Goal: Information Seeking & Learning: Learn about a topic

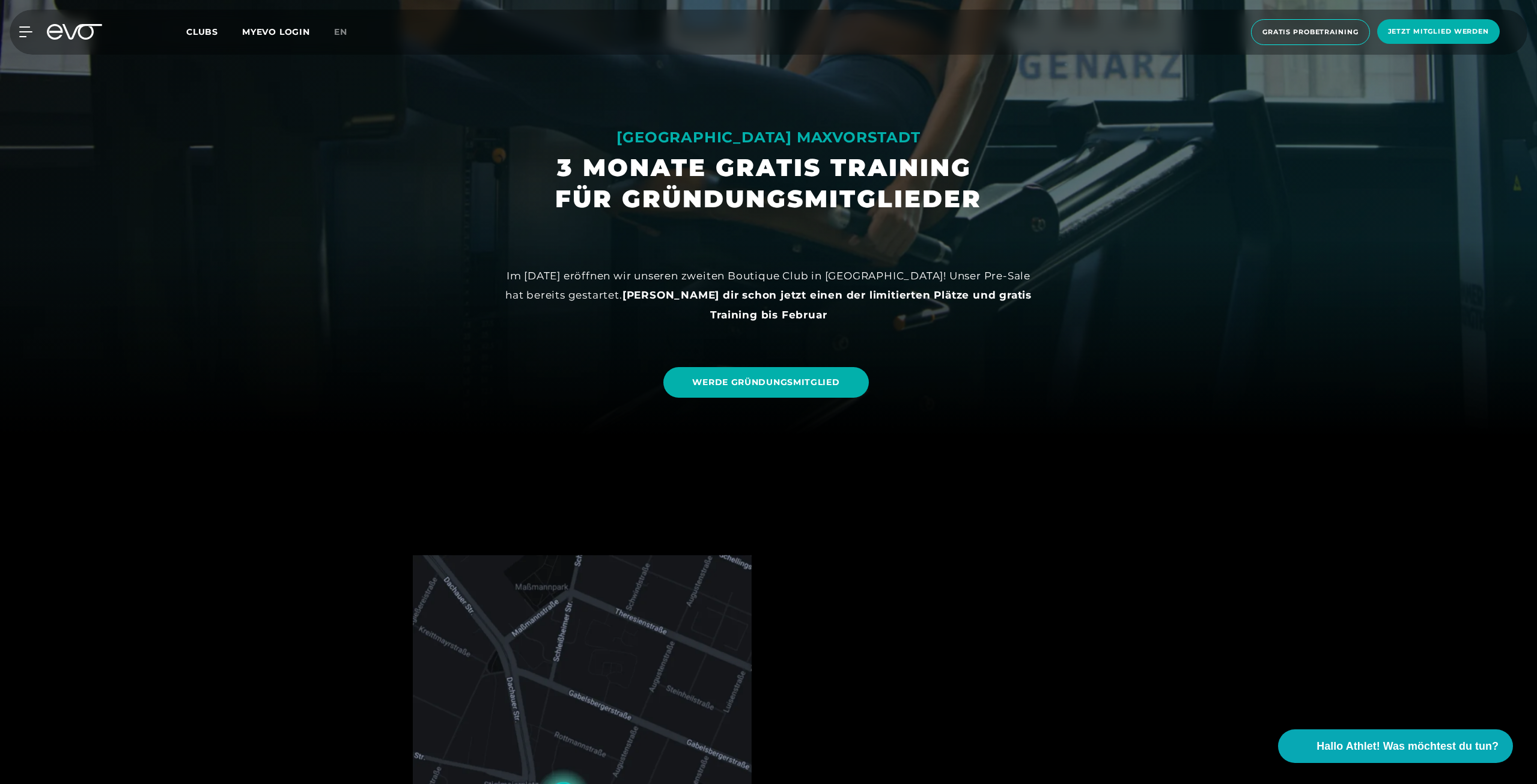
scroll to position [601, 0]
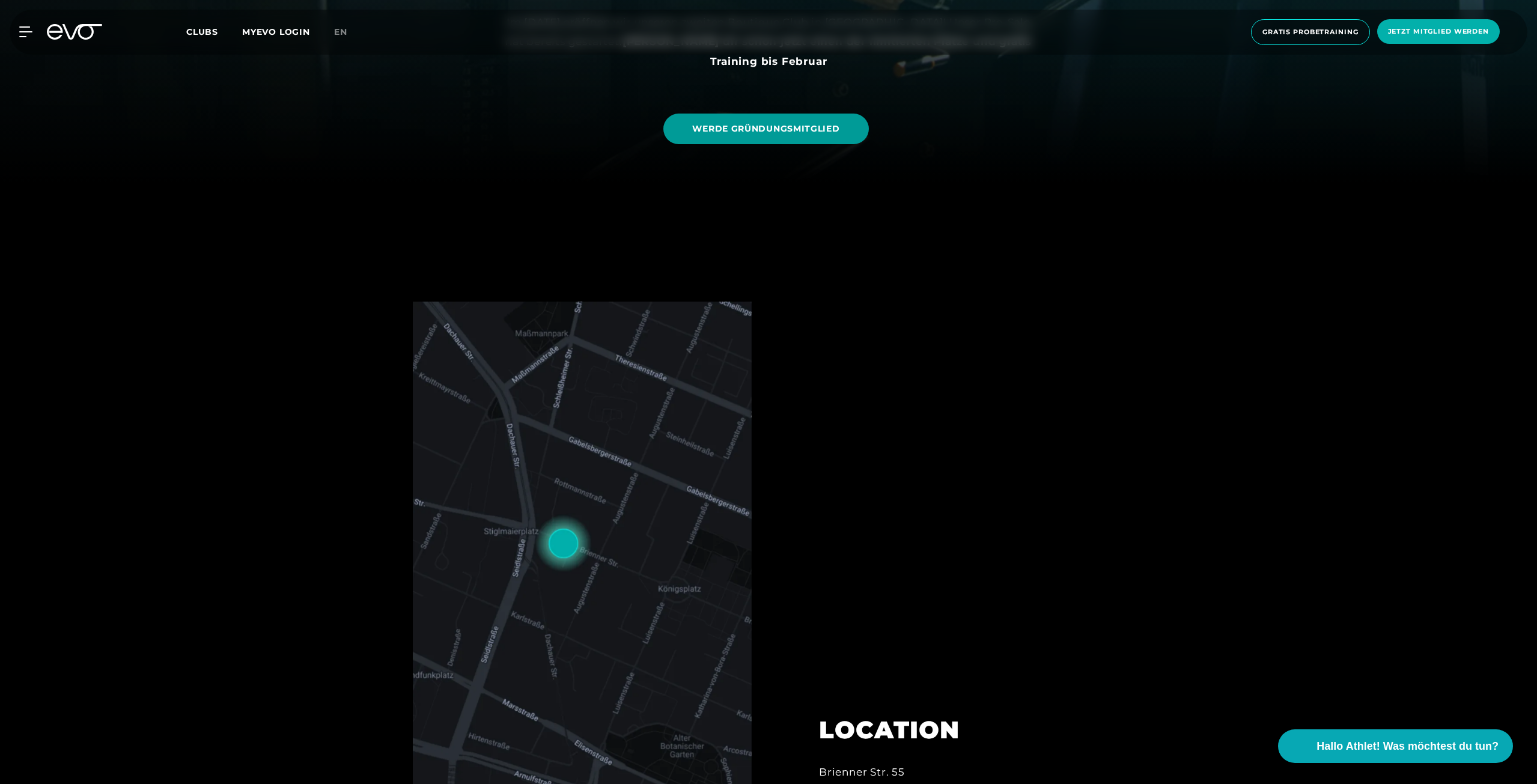
click at [779, 134] on span "WERDE GRÜNDUNGSMITGLIED" at bounding box center [766, 129] width 148 height 13
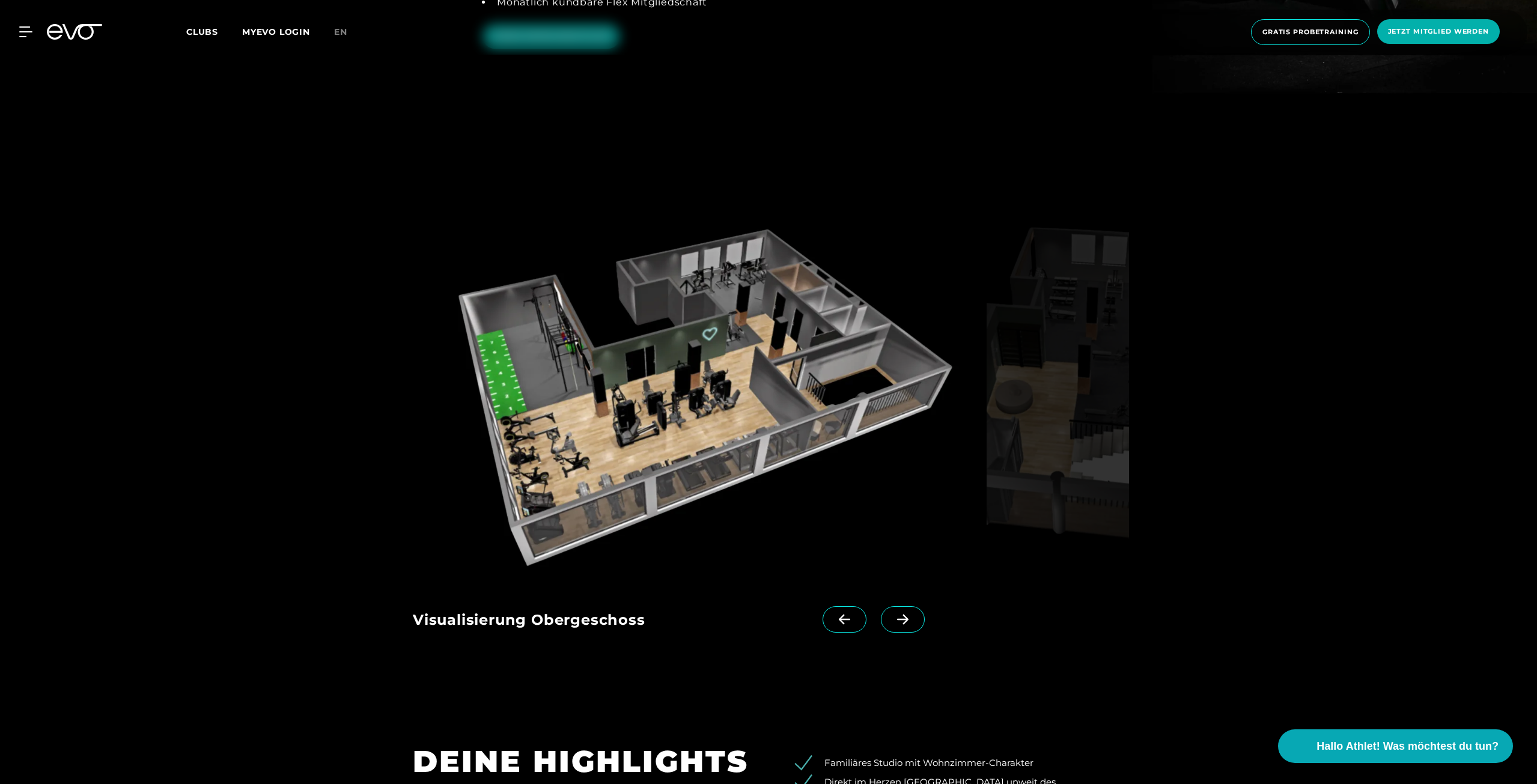
scroll to position [1982, 0]
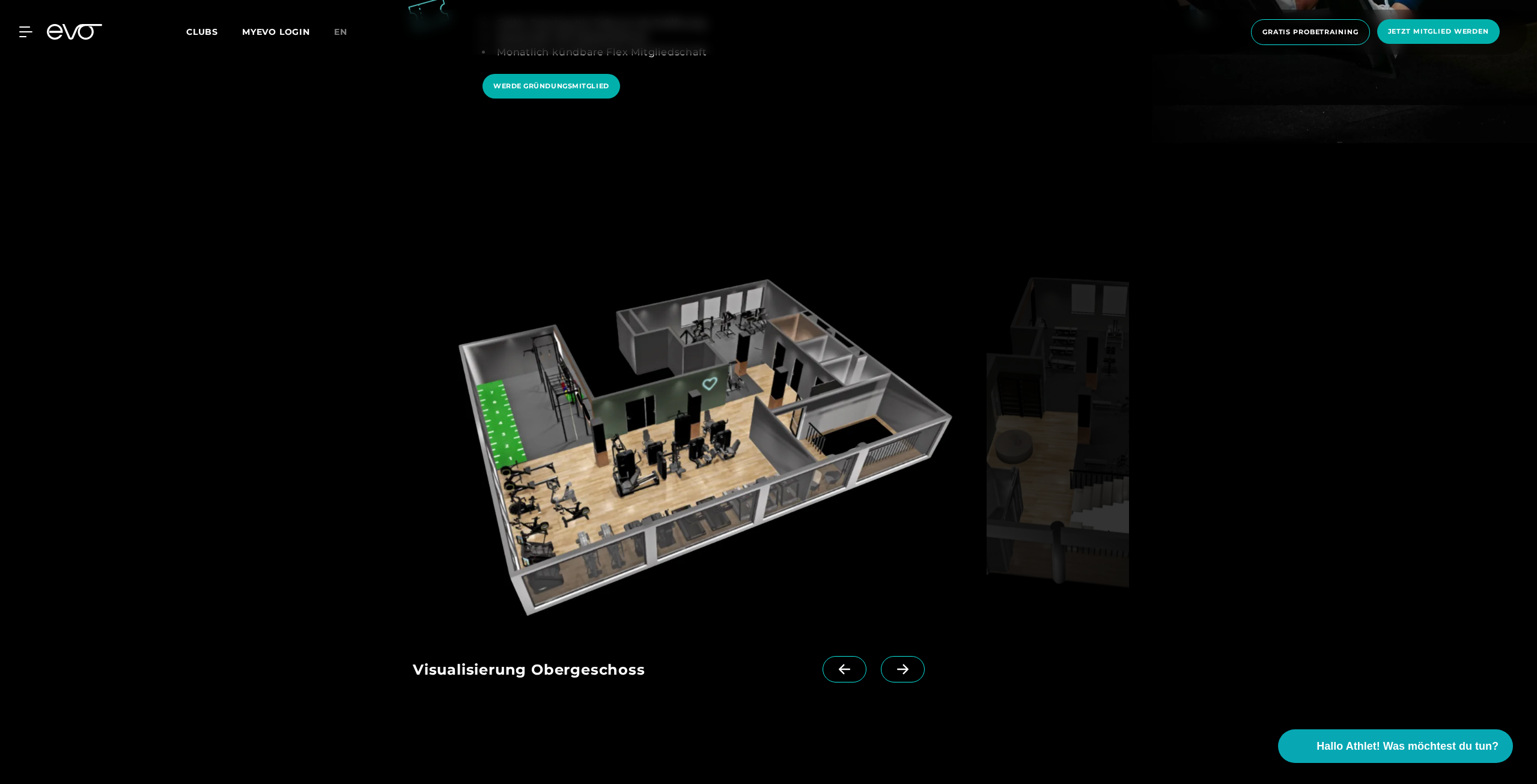
click at [897, 664] on icon at bounding box center [903, 669] width 12 height 10
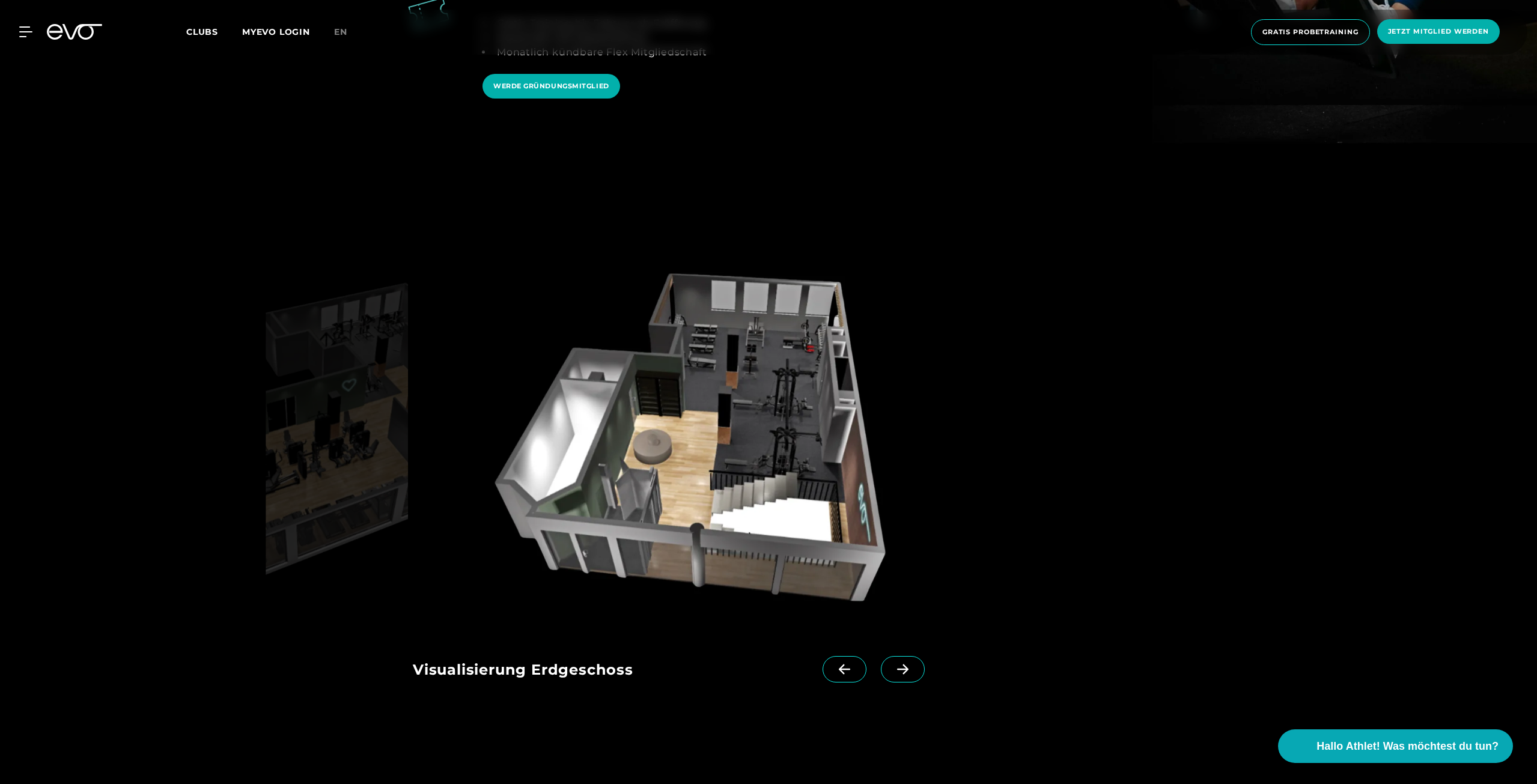
click at [897, 664] on icon at bounding box center [903, 669] width 12 height 10
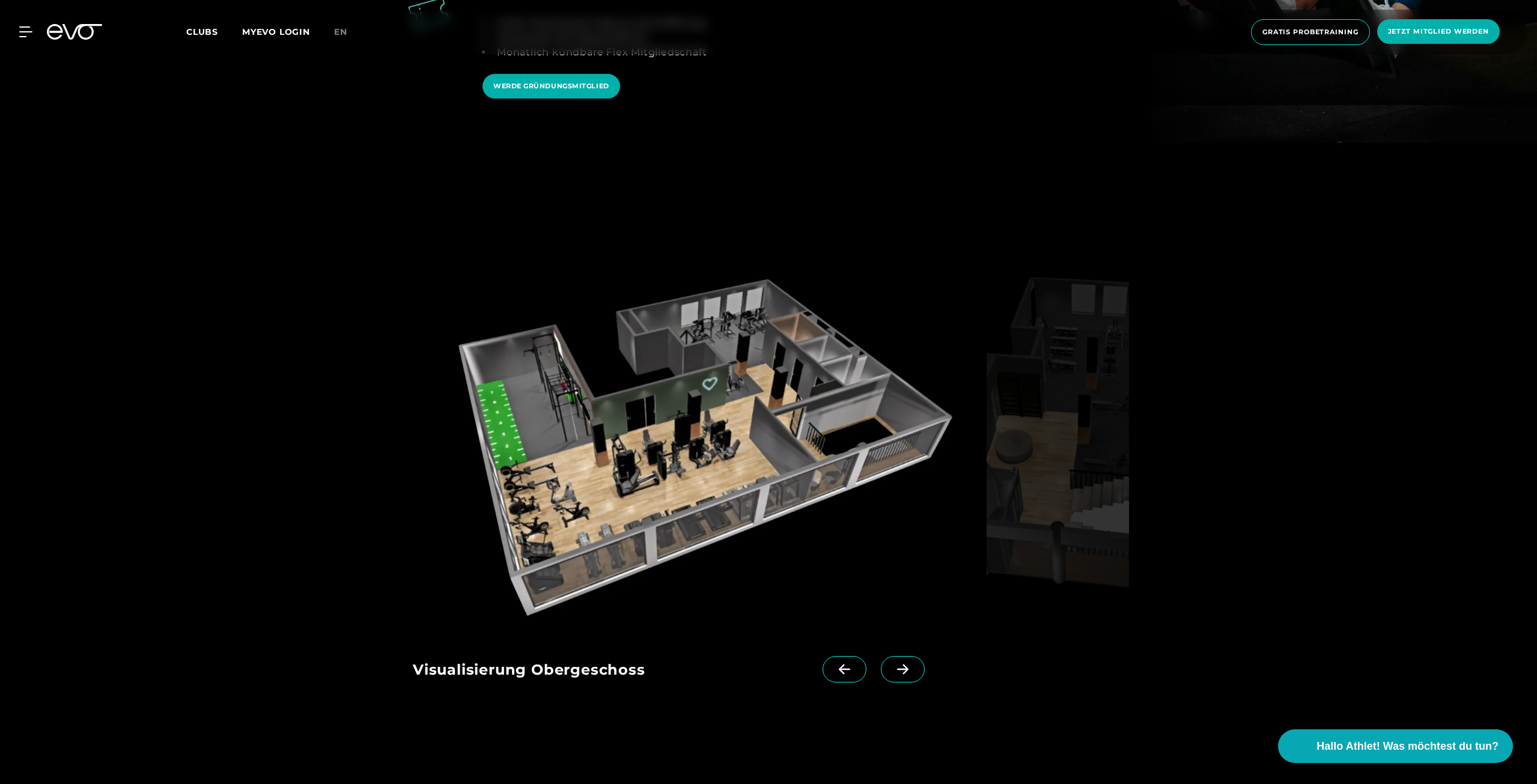
click at [897, 664] on icon at bounding box center [903, 669] width 12 height 10
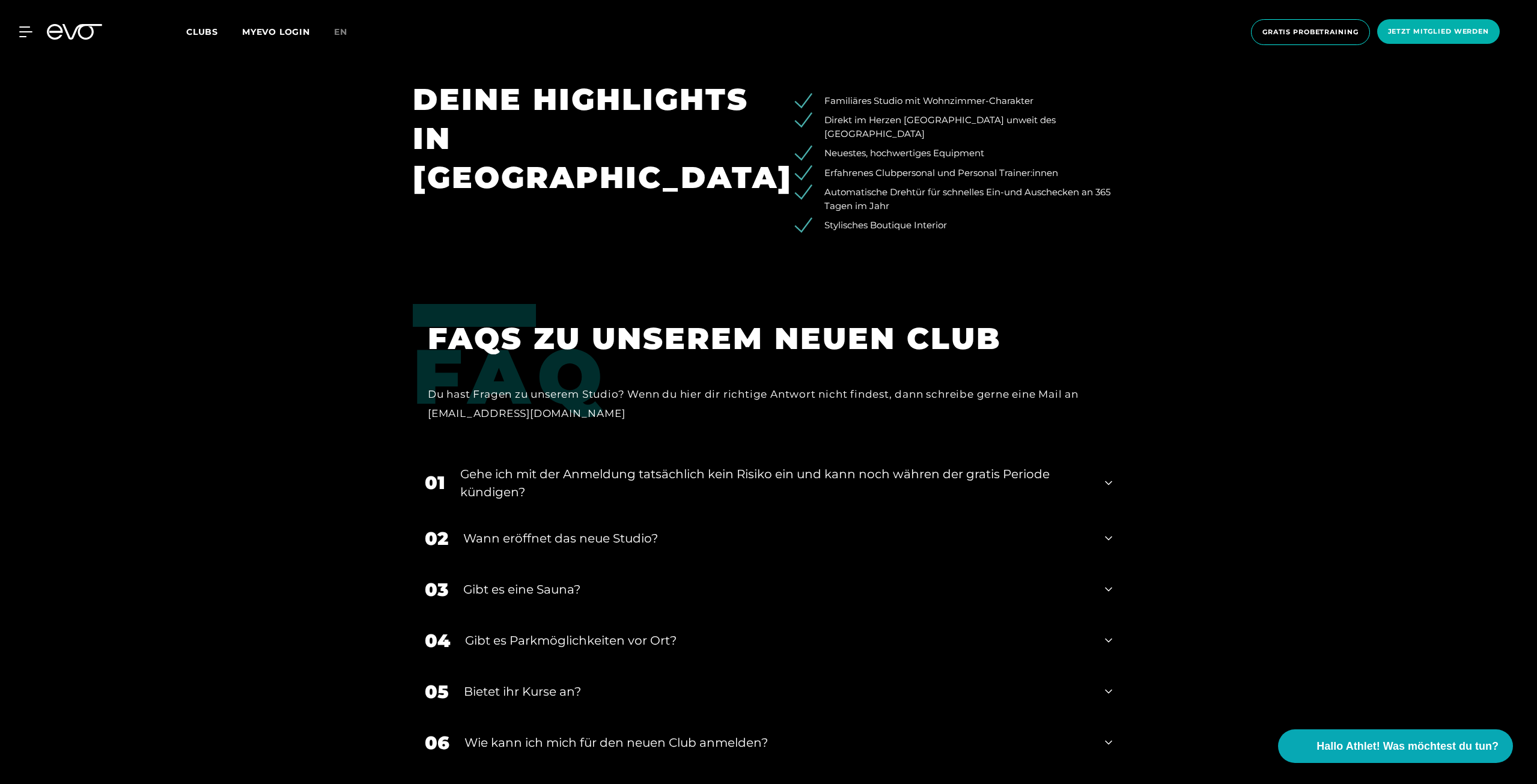
scroll to position [2702, 0]
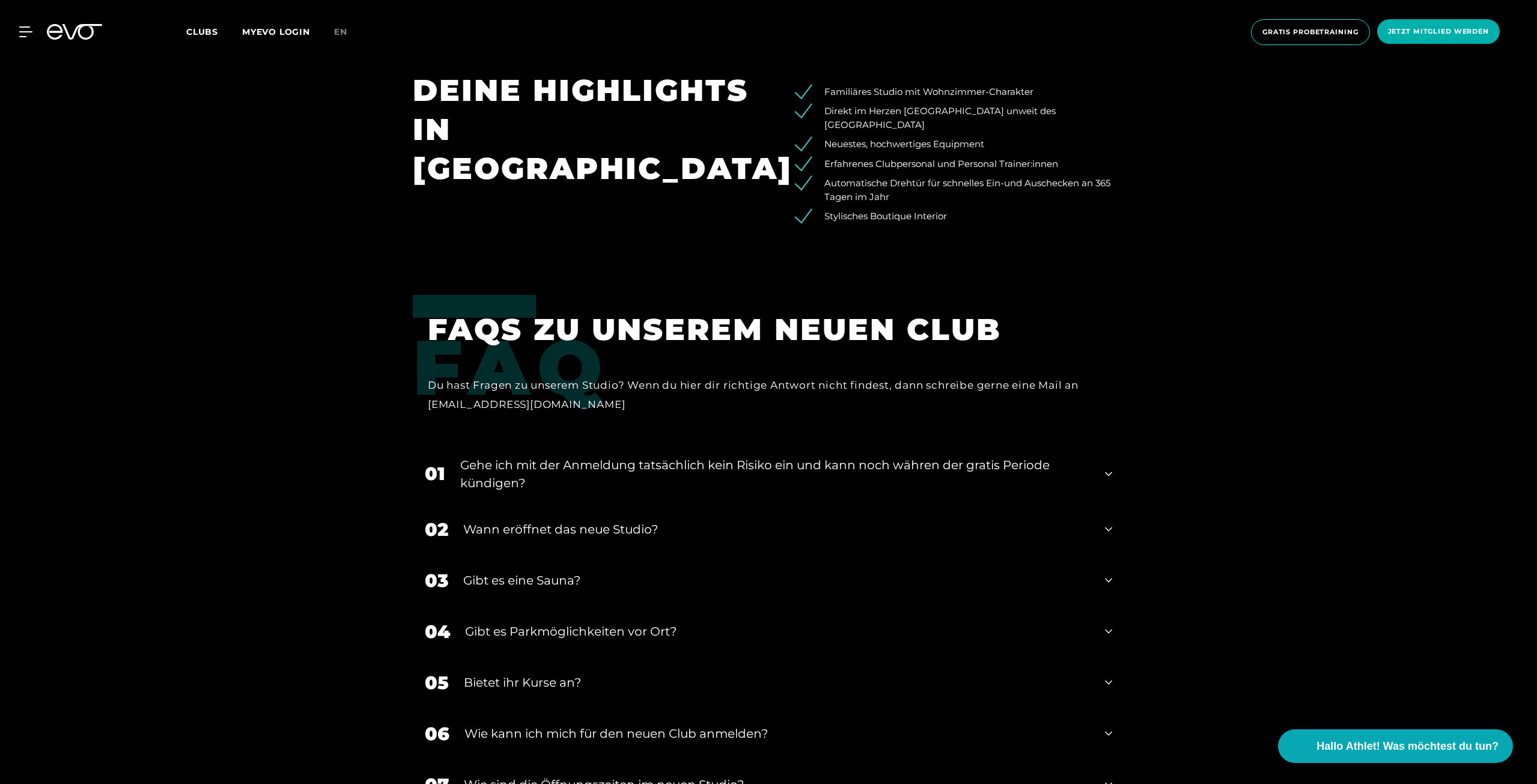
click at [659, 520] on div "Wann eröffnet das neue Studio?" at bounding box center [776, 529] width 627 height 18
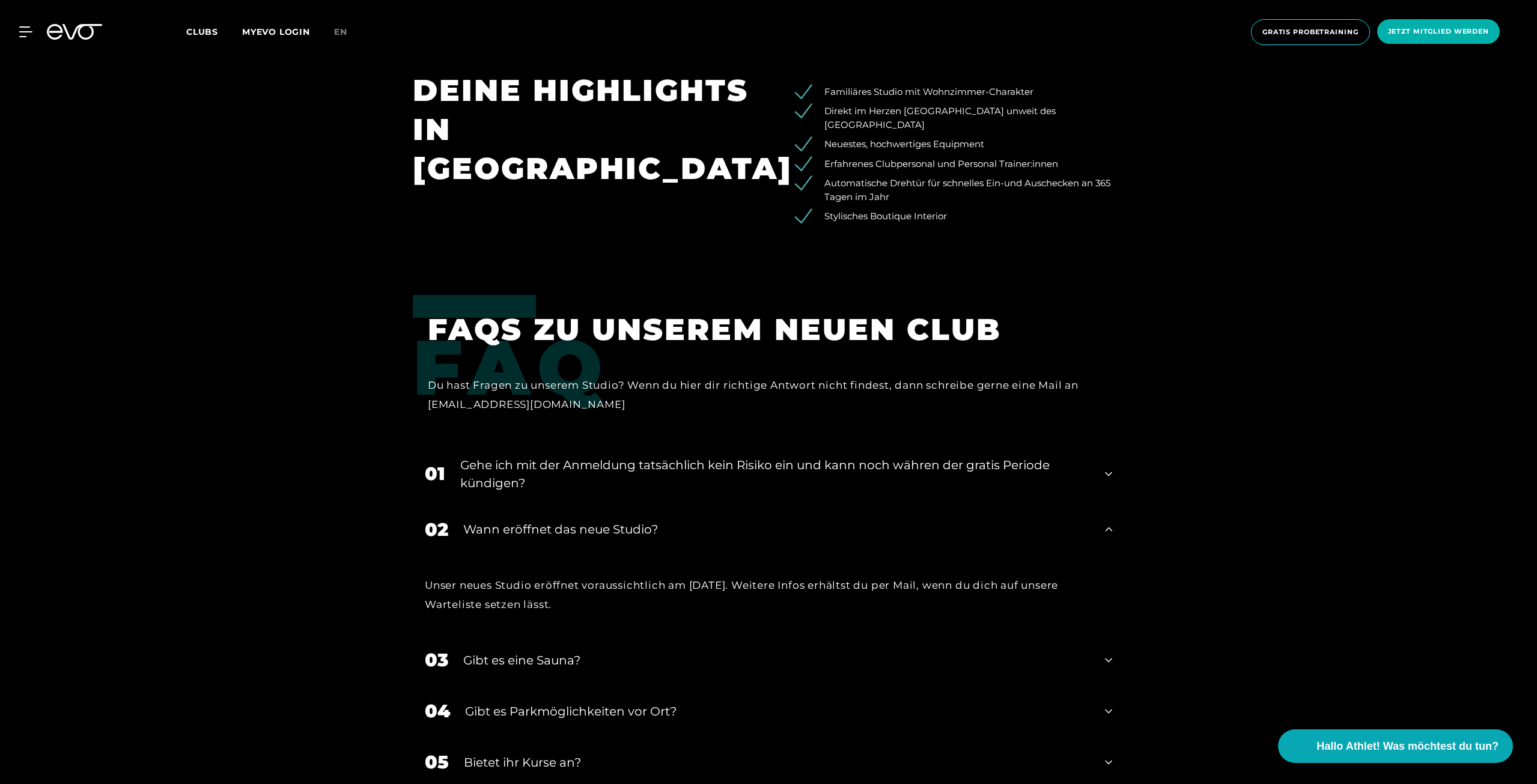
click at [659, 520] on div "Wann eröffnet das neue Studio?" at bounding box center [776, 529] width 627 height 18
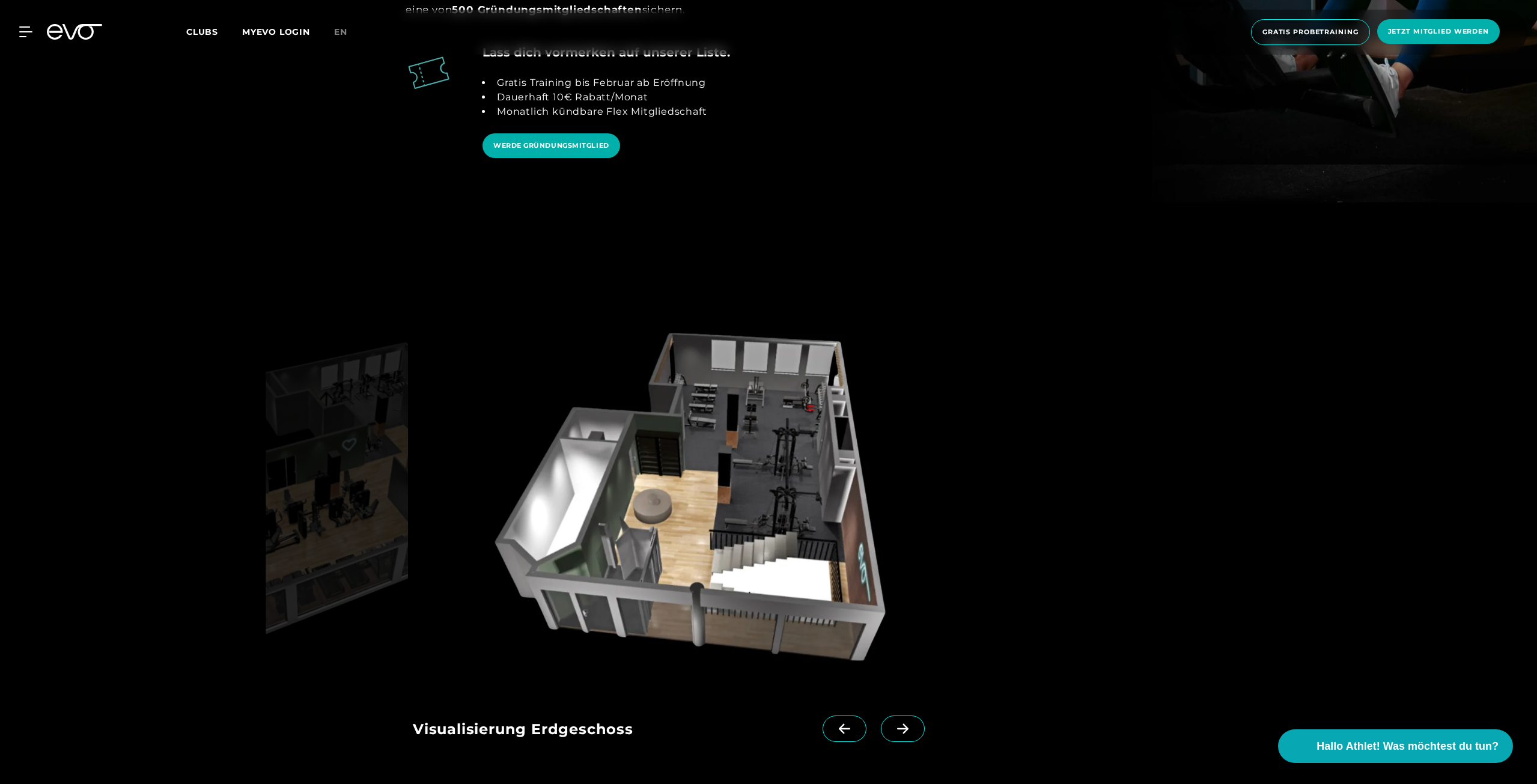
scroll to position [2042, 0]
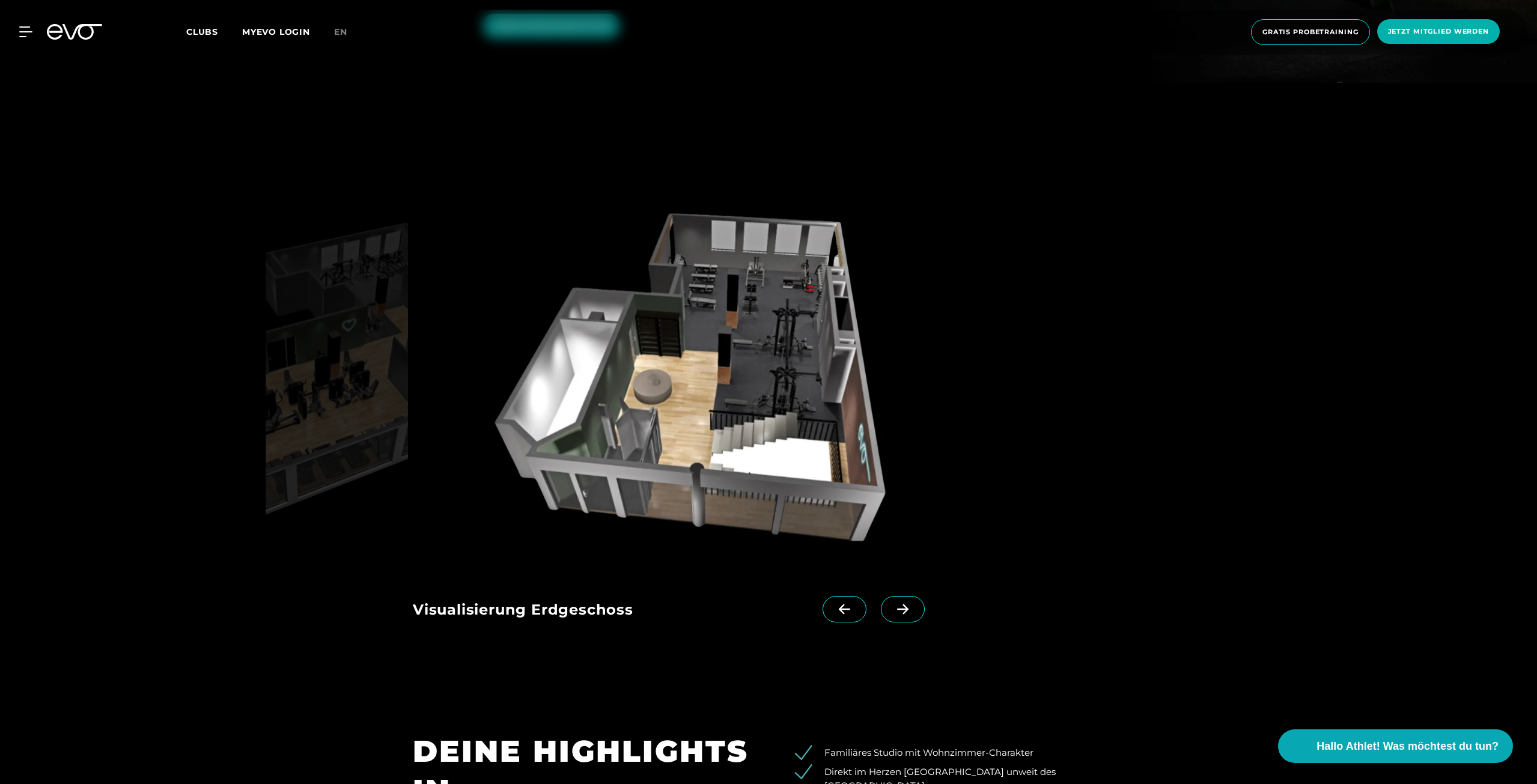
click at [652, 344] on img at bounding box center [697, 382] width 568 height 370
click at [839, 604] on icon at bounding box center [845, 609] width 12 height 10
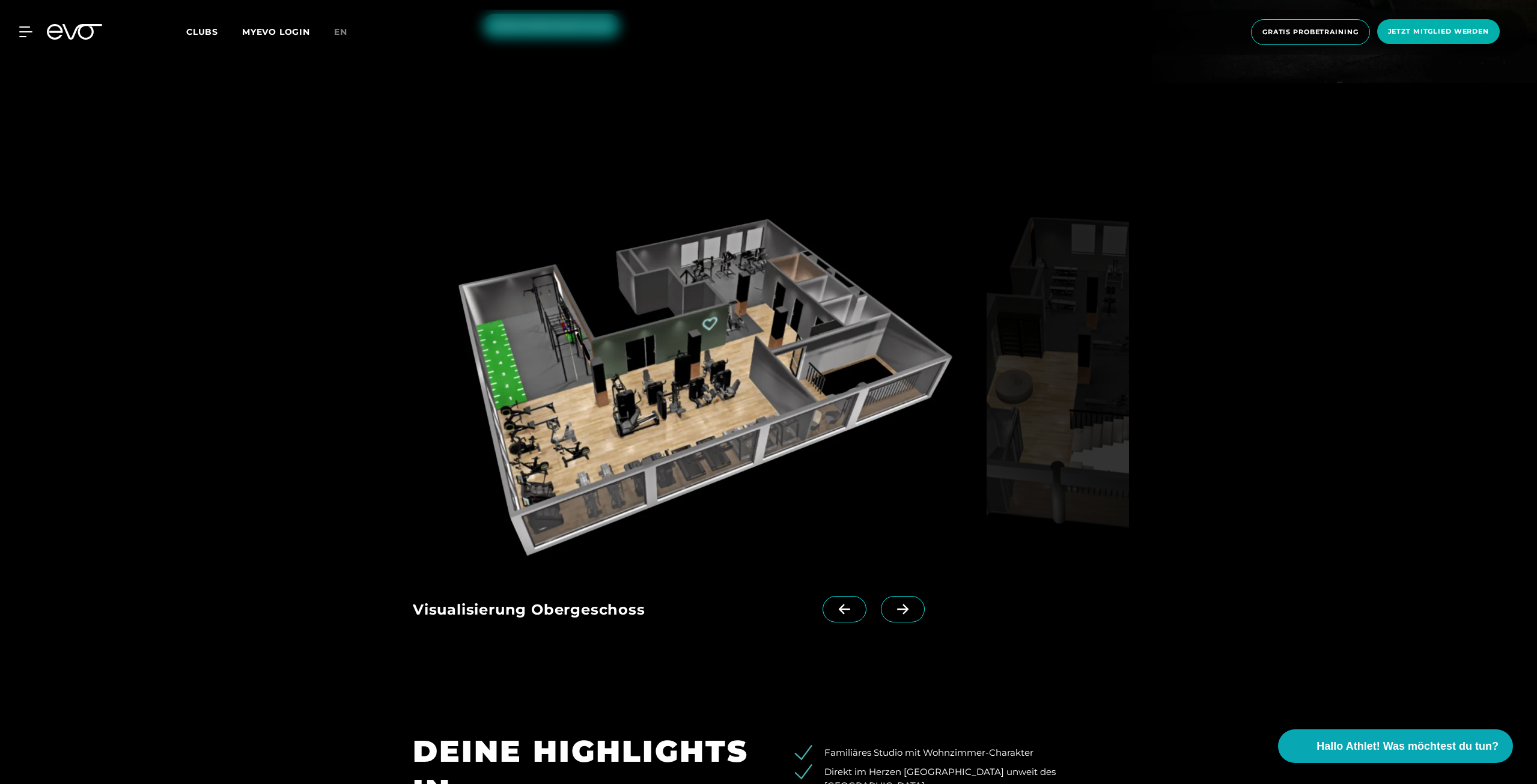
click at [839, 604] on icon at bounding box center [845, 609] width 12 height 10
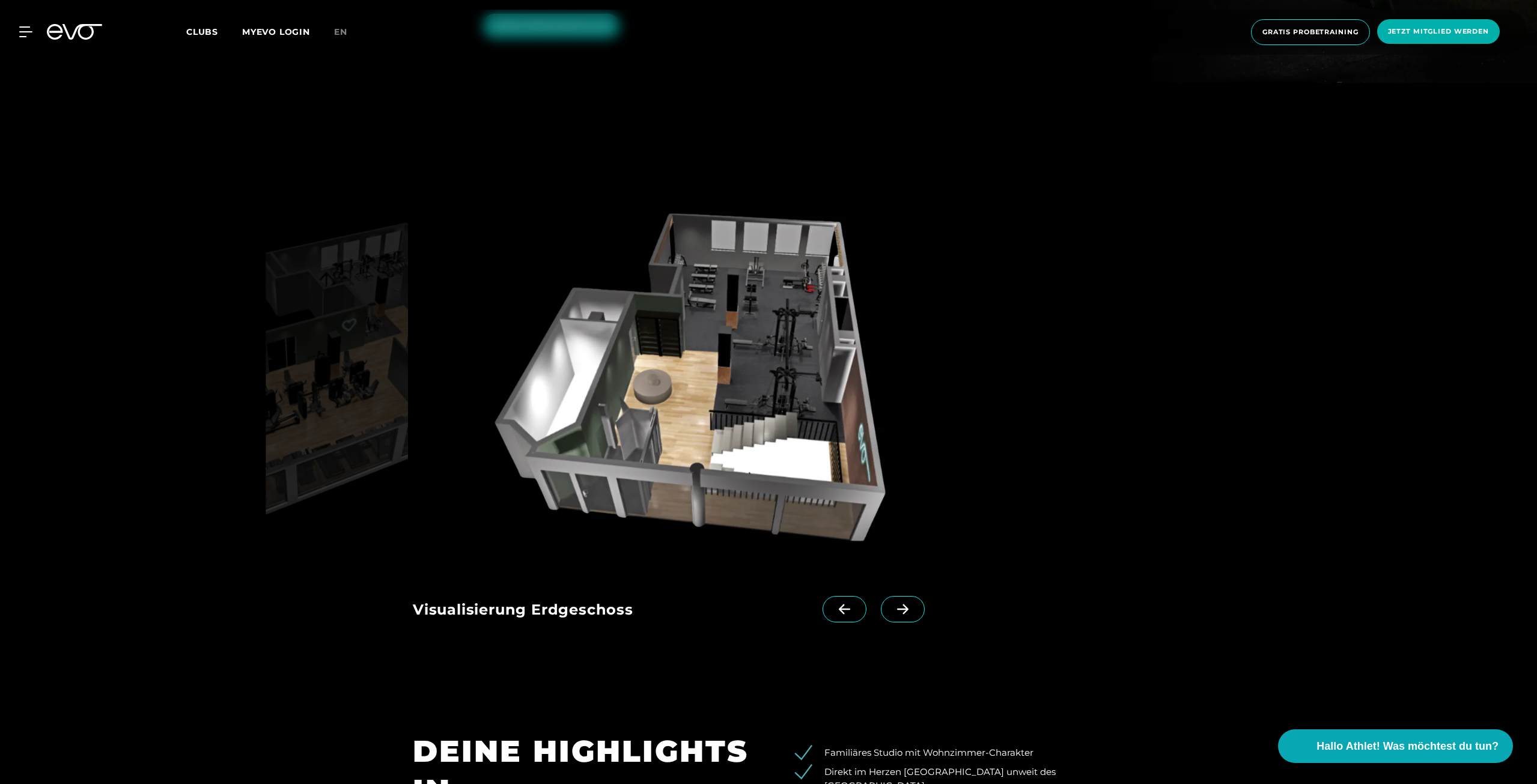
click at [839, 604] on icon at bounding box center [845, 609] width 12 height 10
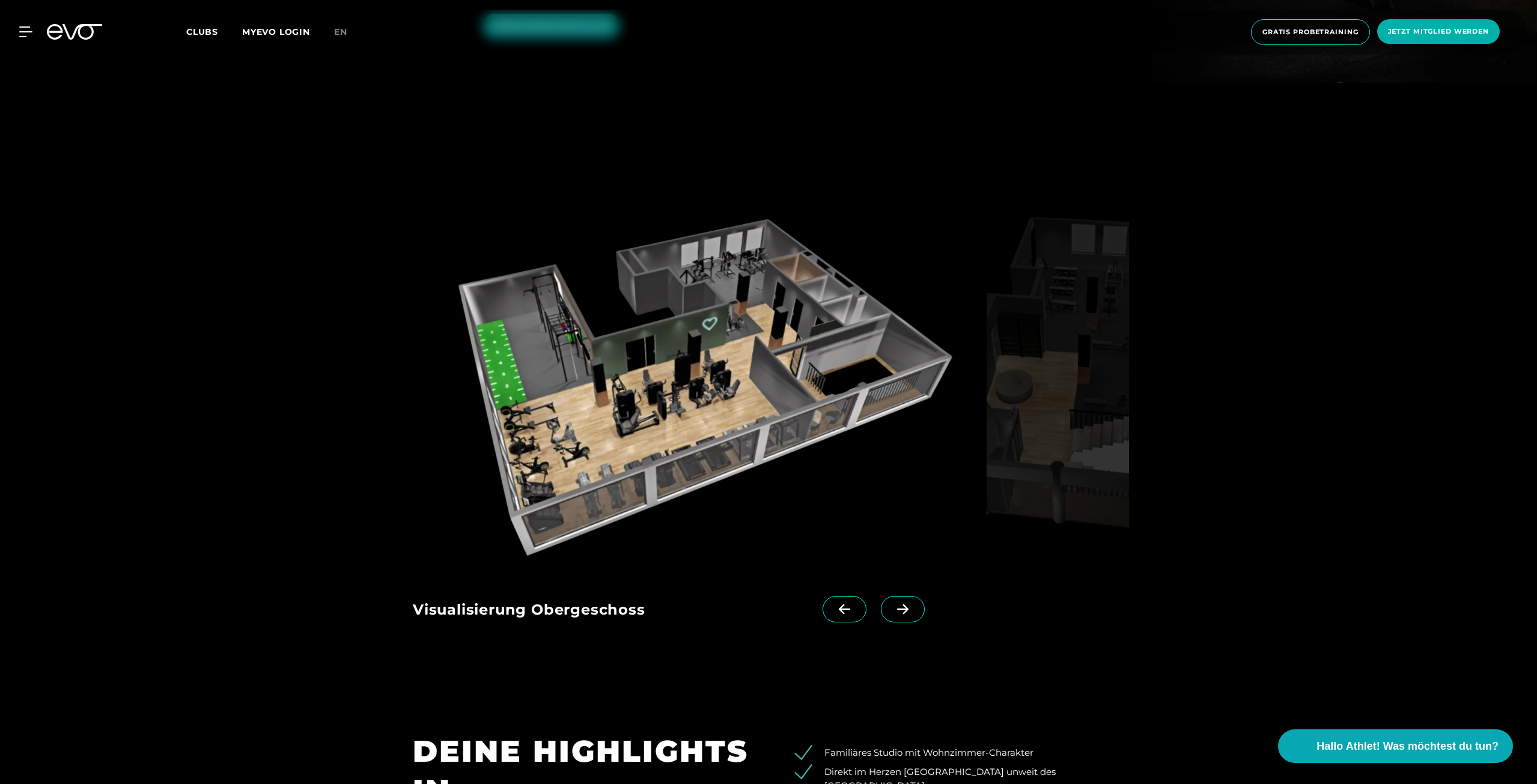
click at [897, 596] on span at bounding box center [902, 609] width 44 height 27
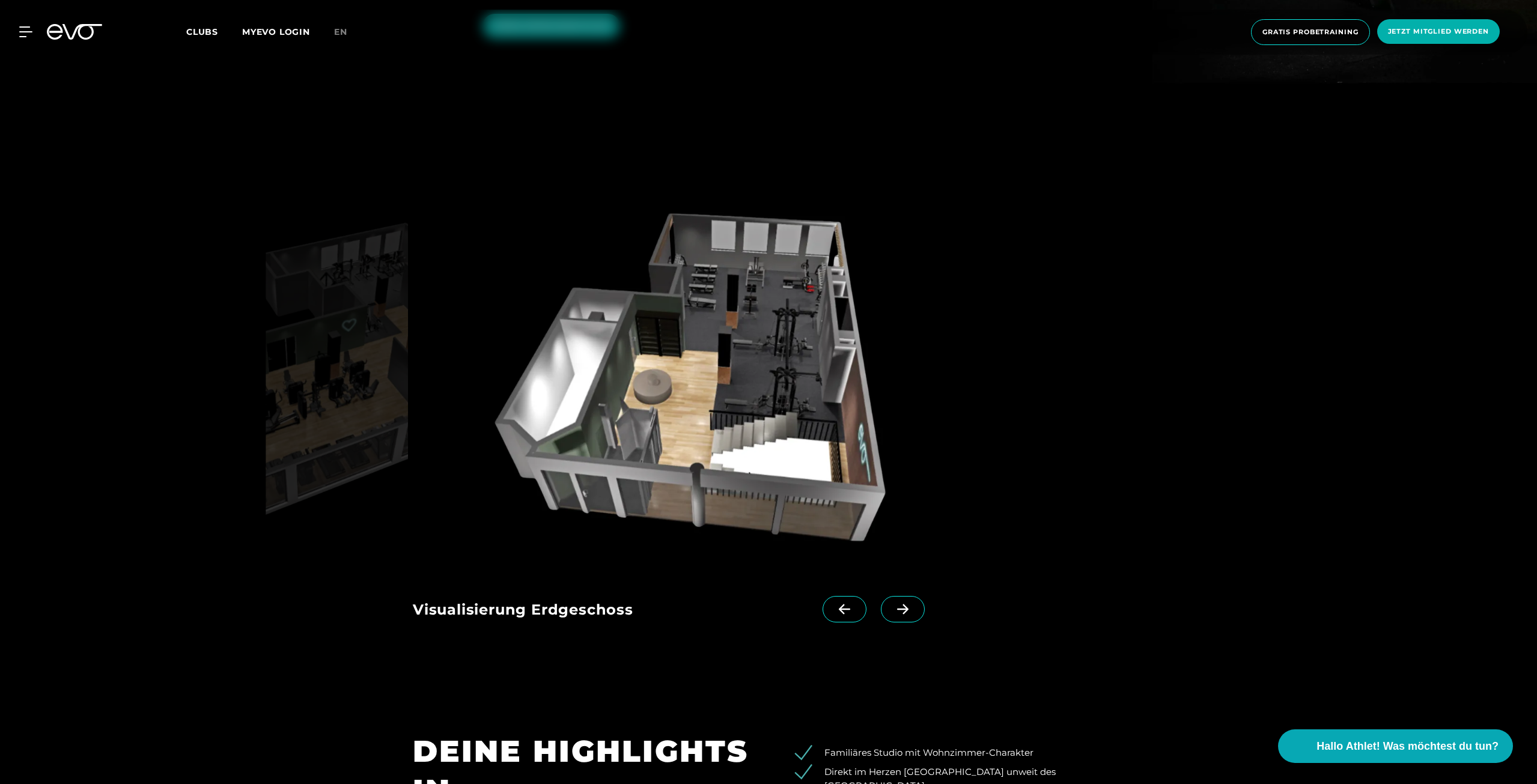
click at [892, 604] on icon at bounding box center [902, 609] width 21 height 11
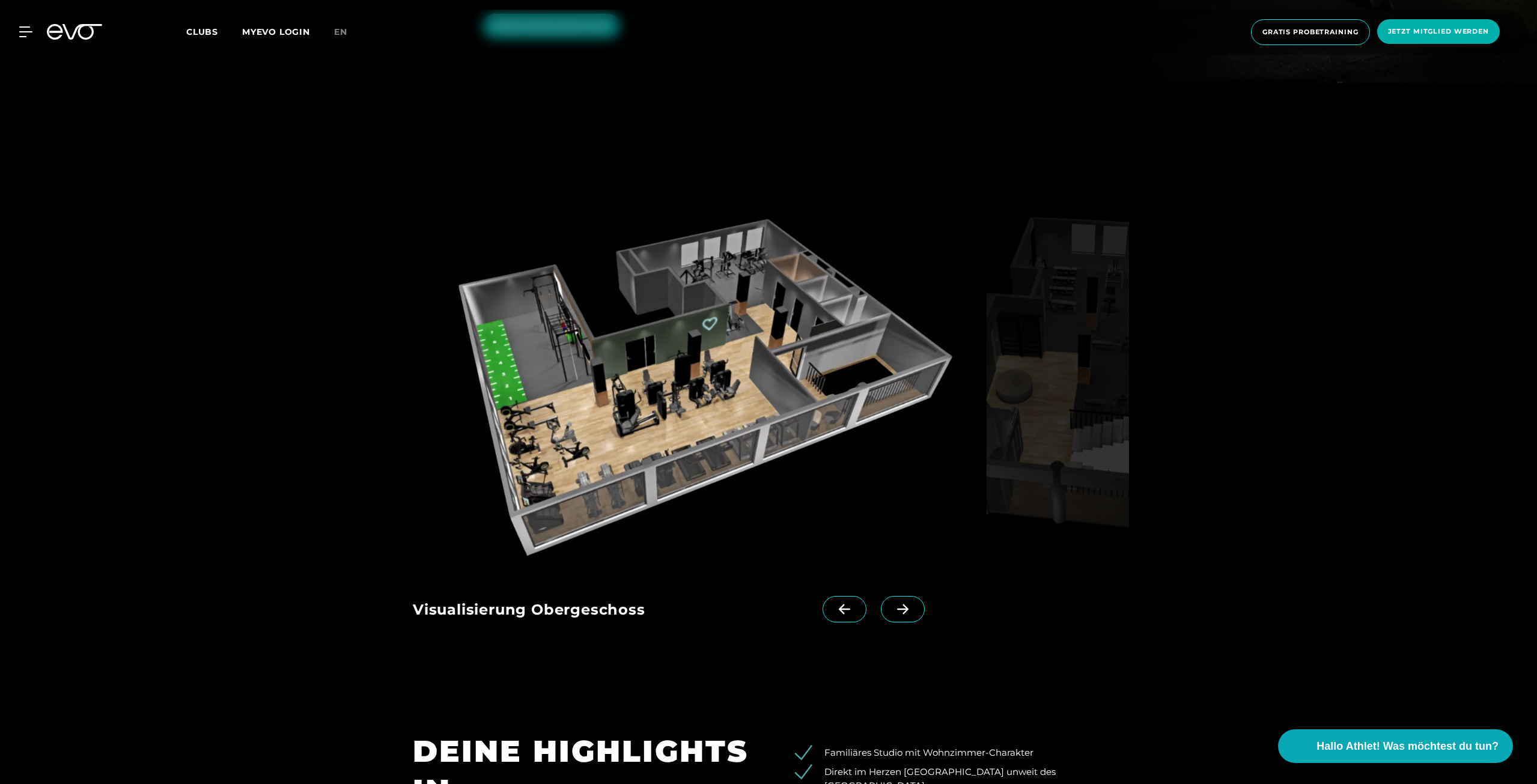
click at [897, 604] on icon at bounding box center [903, 609] width 12 height 10
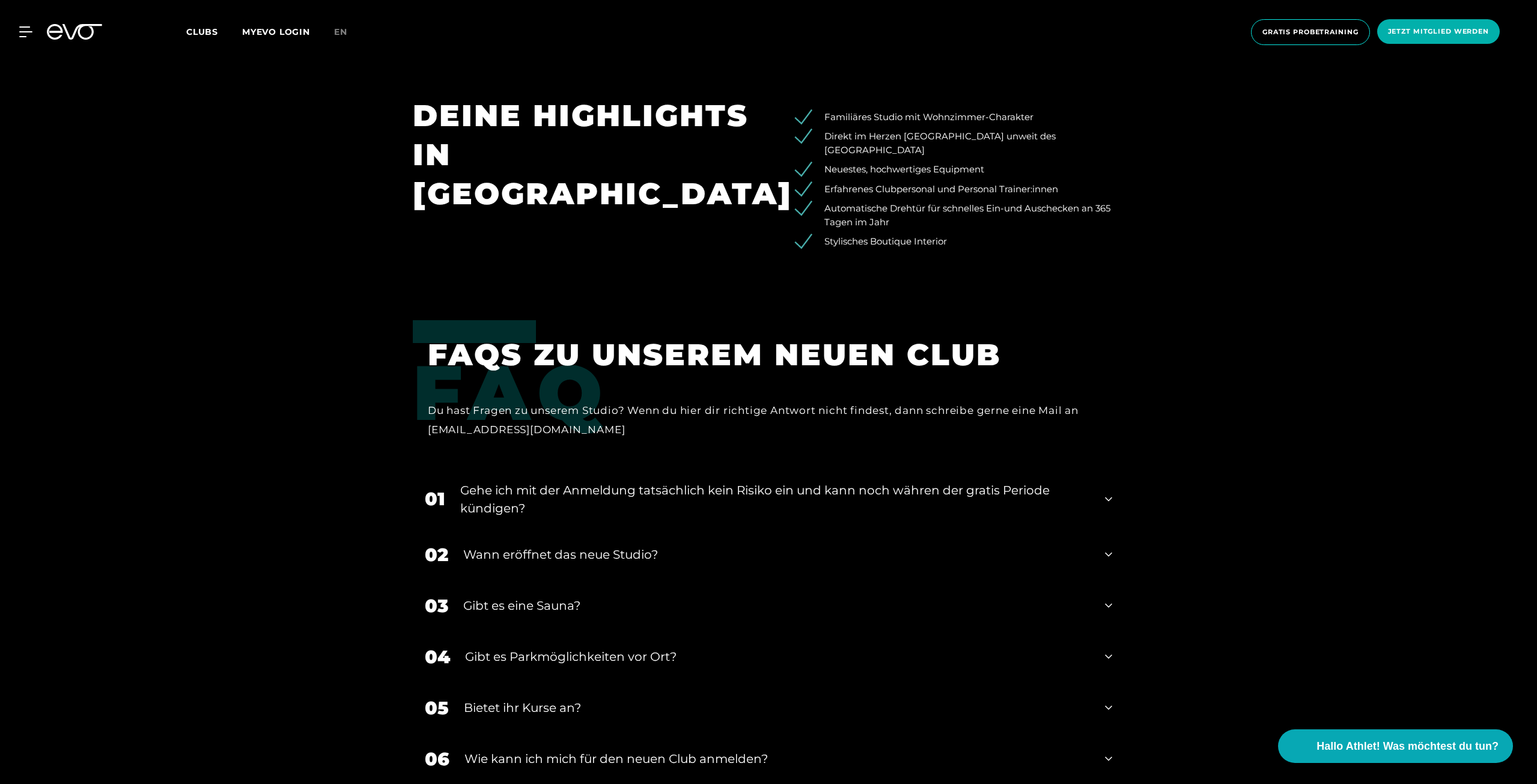
scroll to position [2822, 0]
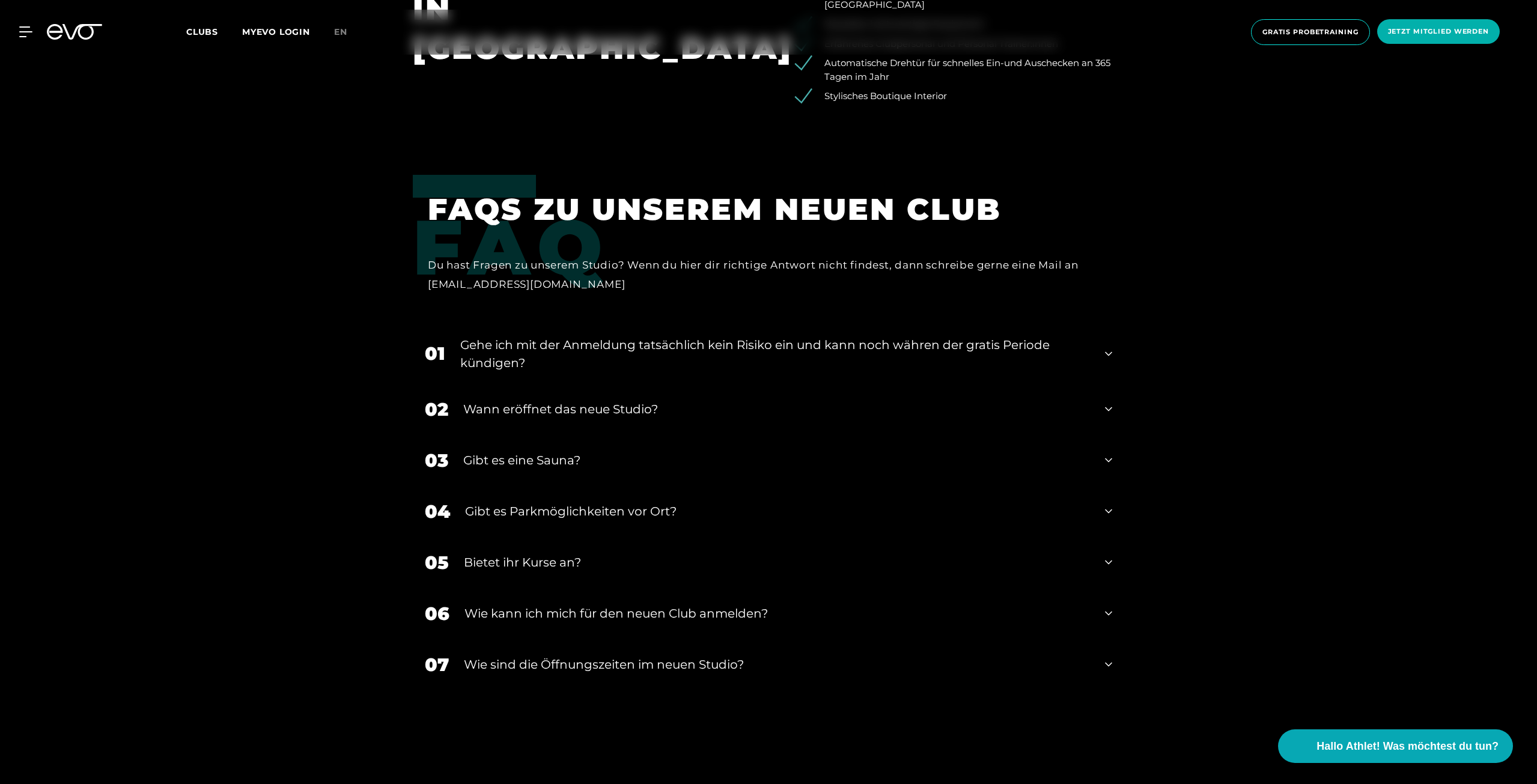
click at [539, 604] on div "Wie kann ich mich für den neuen Club anmelden?" at bounding box center [776, 613] width 625 height 18
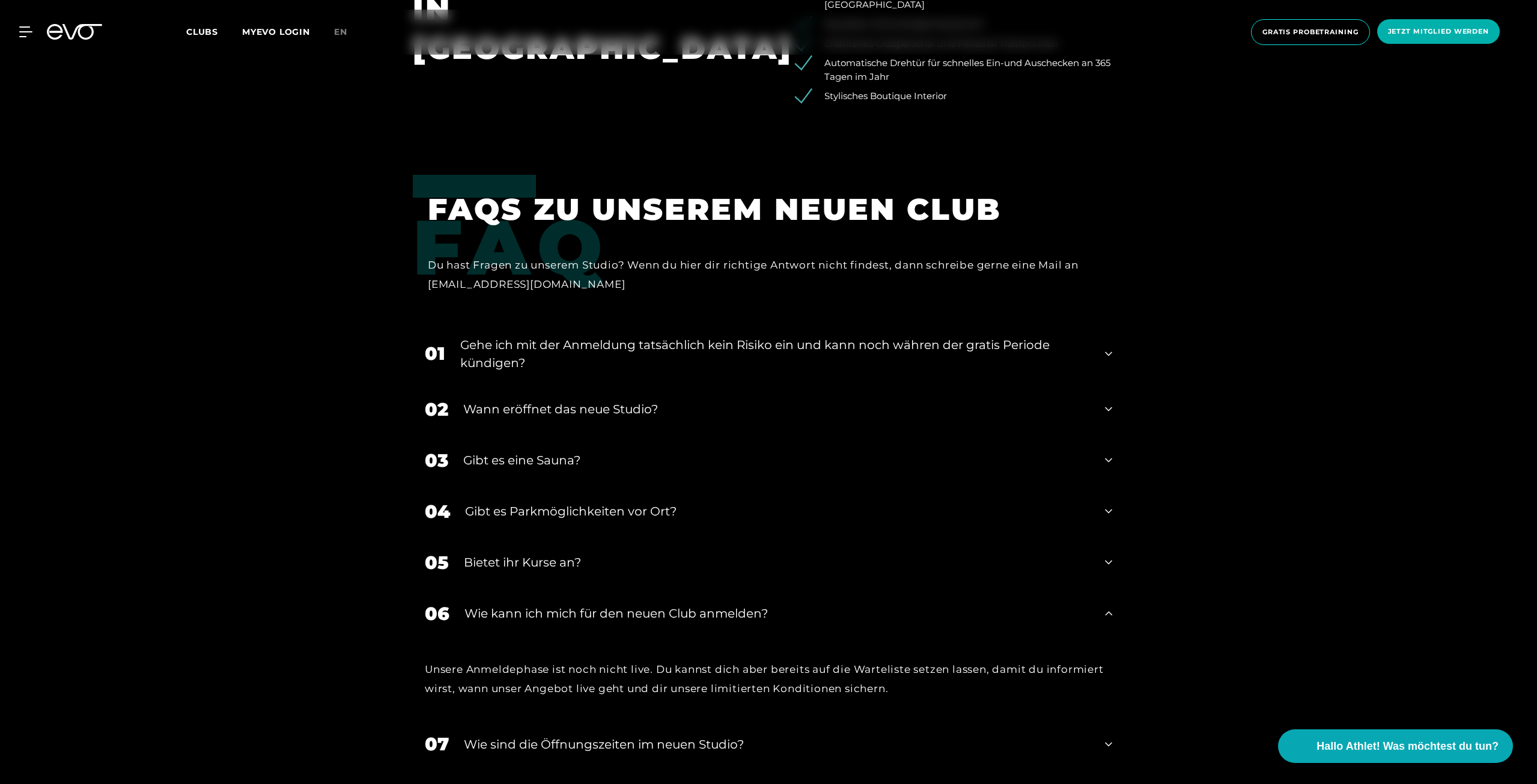
click at [582, 735] on div "​Wie sind die Öffnungszeiten im neuen Studio?" at bounding box center [776, 744] width 626 height 18
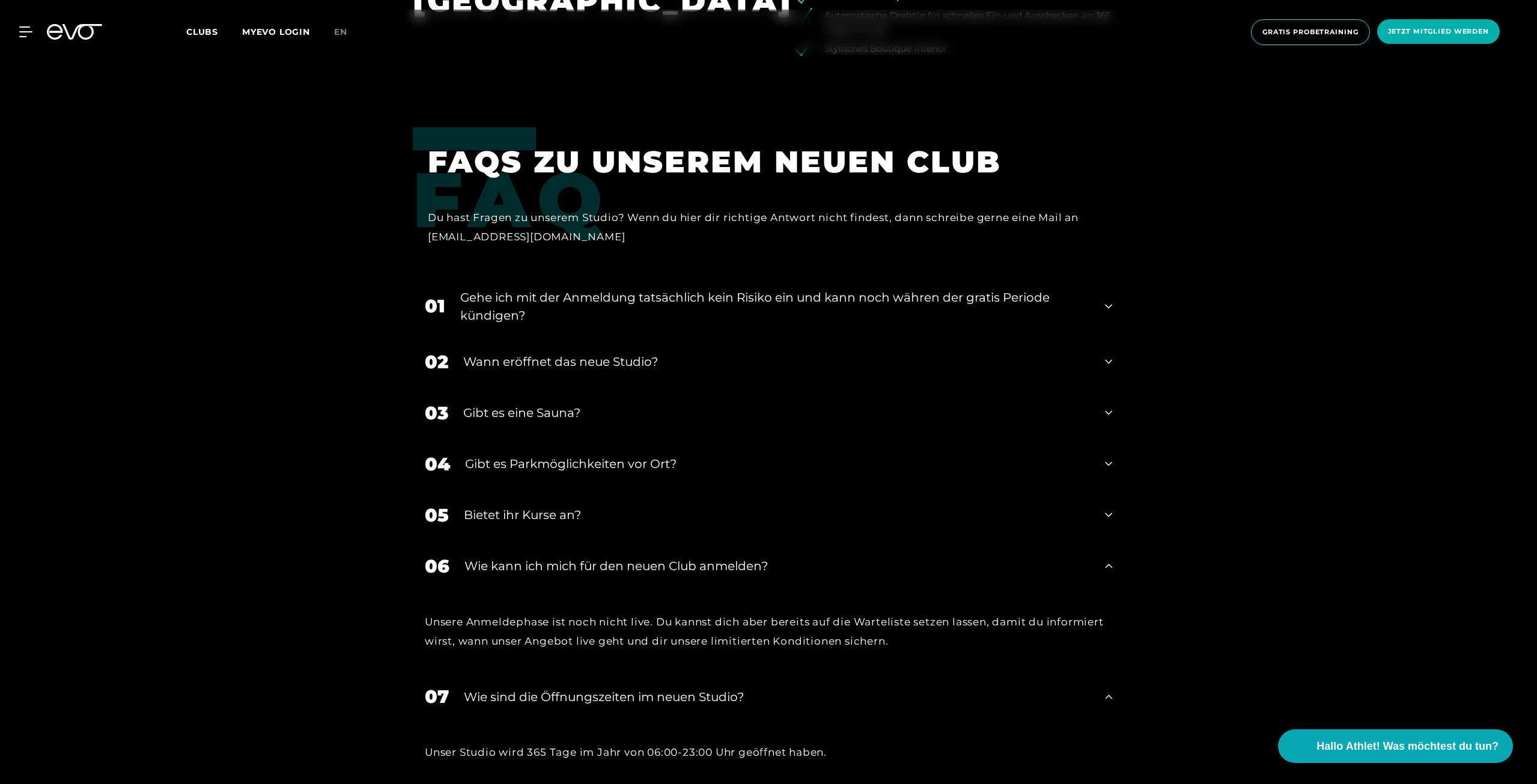
scroll to position [2942, 0]
